Goal: Navigation & Orientation: Find specific page/section

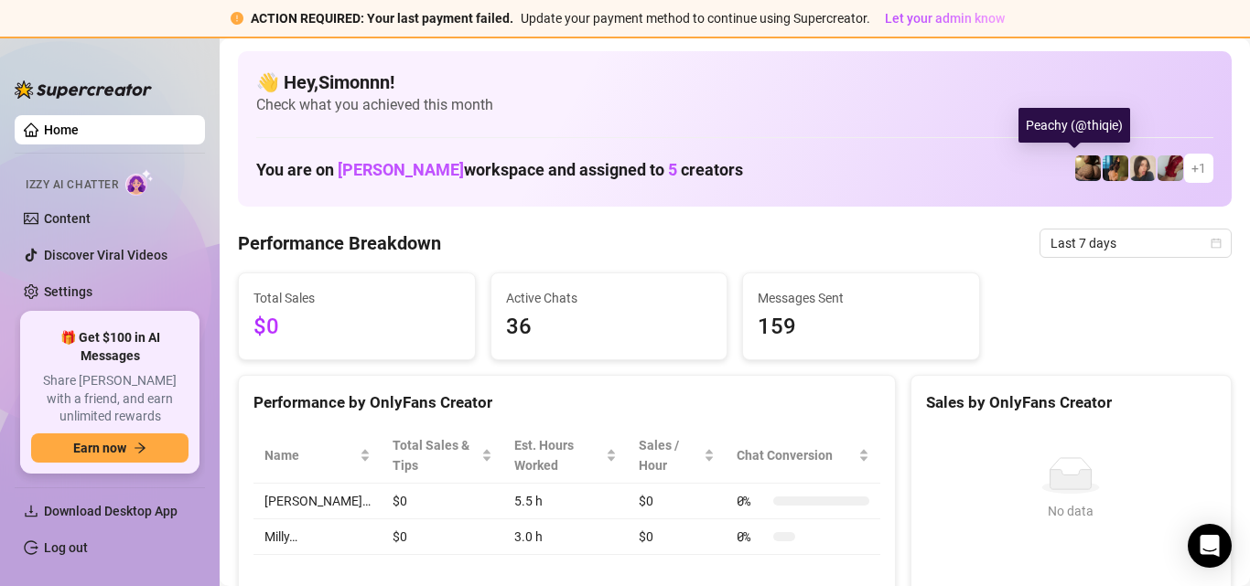
click at [1080, 168] on img at bounding box center [1088, 169] width 26 height 26
click at [1157, 174] on span at bounding box center [1170, 168] width 27 height 27
click at [1184, 172] on span "+ 1" at bounding box center [1198, 168] width 29 height 29
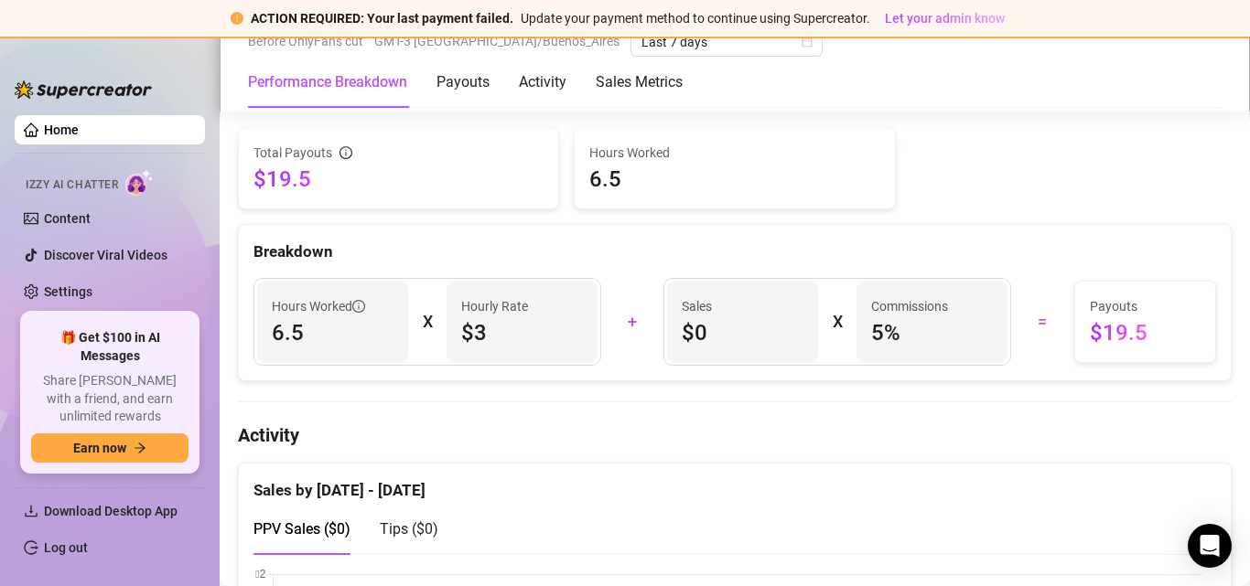
scroll to position [640, 0]
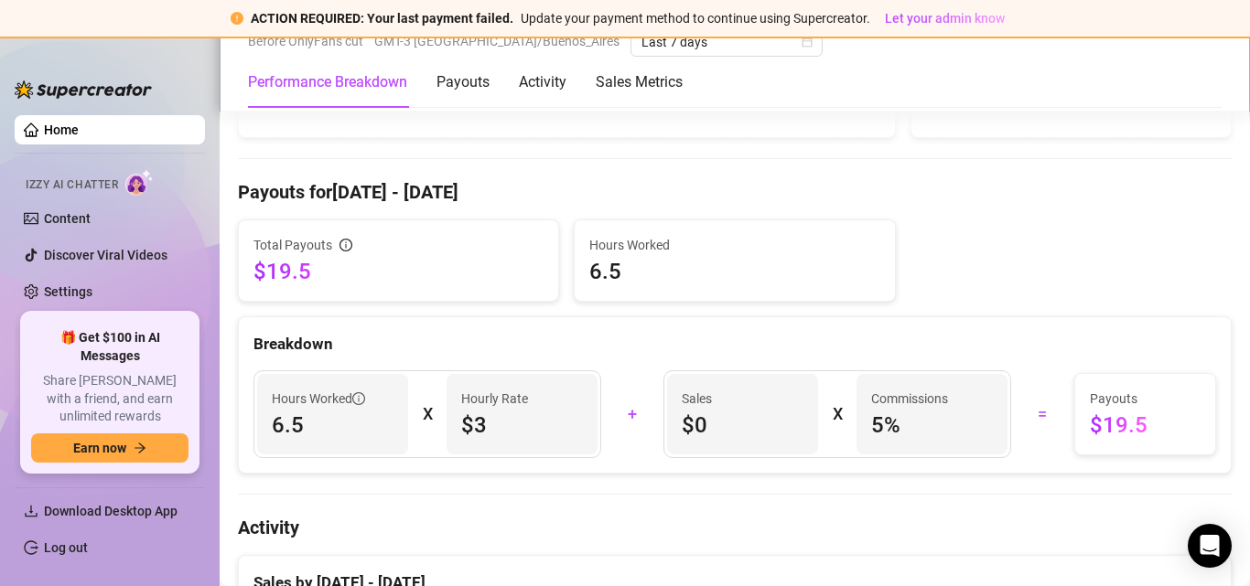
scroll to position [549, 0]
